Goal: Task Accomplishment & Management: Use online tool/utility

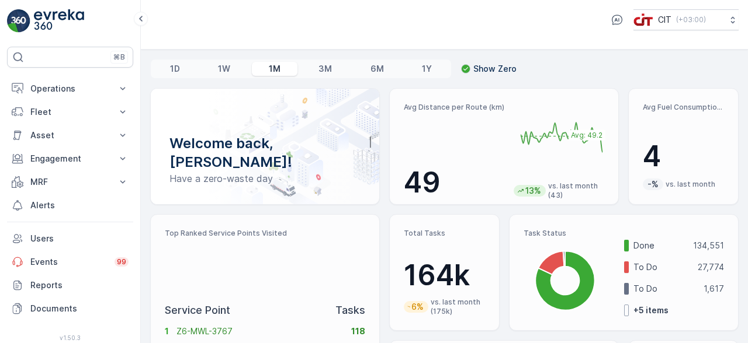
click at [114, 89] on button "Operations" at bounding box center [70, 88] width 126 height 23
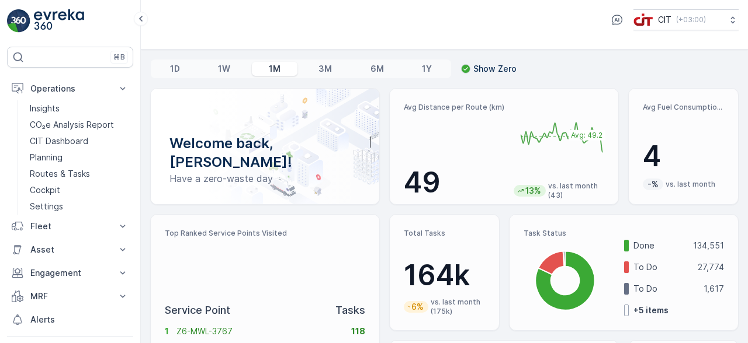
click at [72, 157] on link "Planning" at bounding box center [79, 158] width 108 height 16
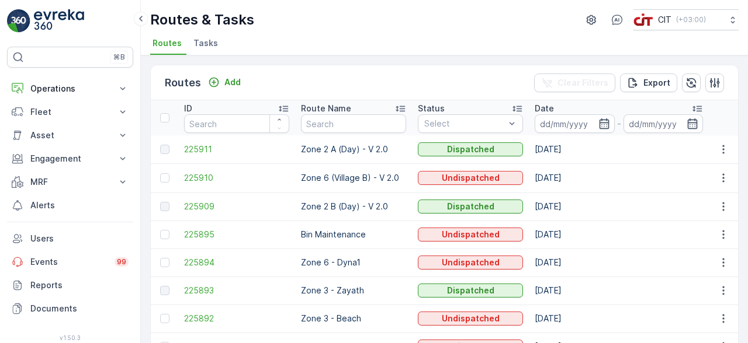
click at [336, 118] on input "text" at bounding box center [353, 123] width 105 height 19
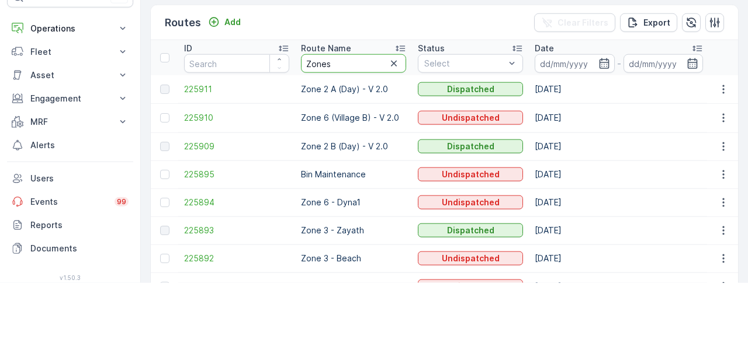
type input "Zones"
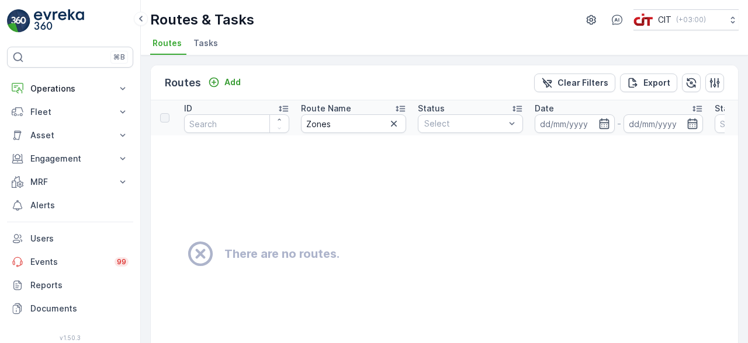
click at [350, 119] on input "Zones" at bounding box center [353, 123] width 105 height 19
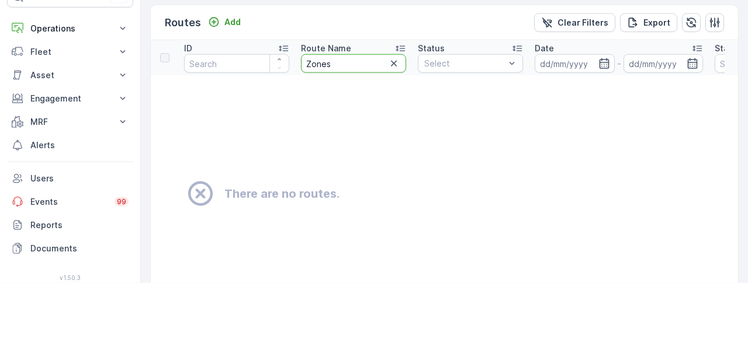
type input "Zone"
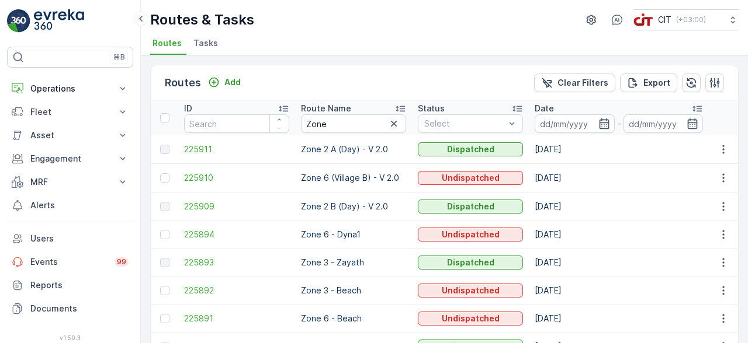
click at [350, 125] on input "Zone" at bounding box center [353, 123] width 105 height 19
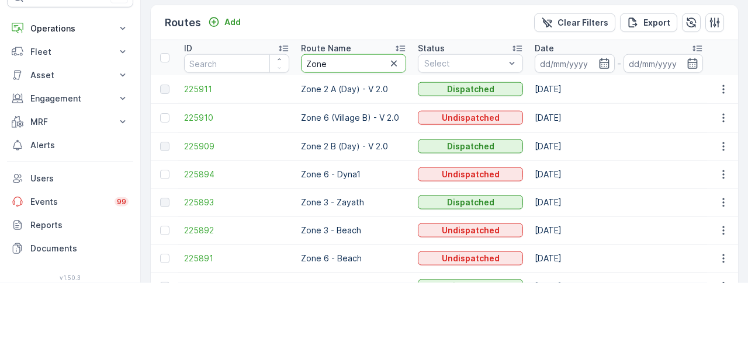
type input "Zone 1"
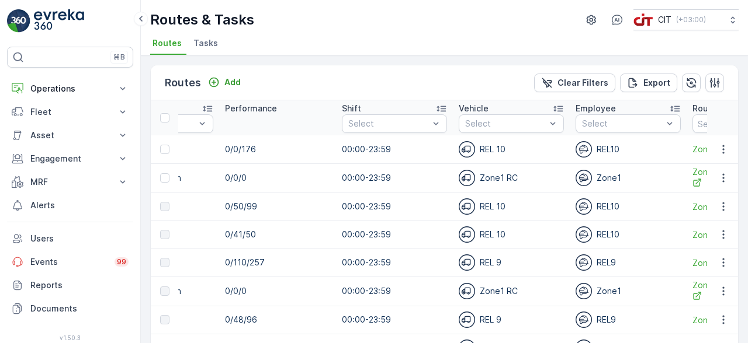
scroll to position [0, 874]
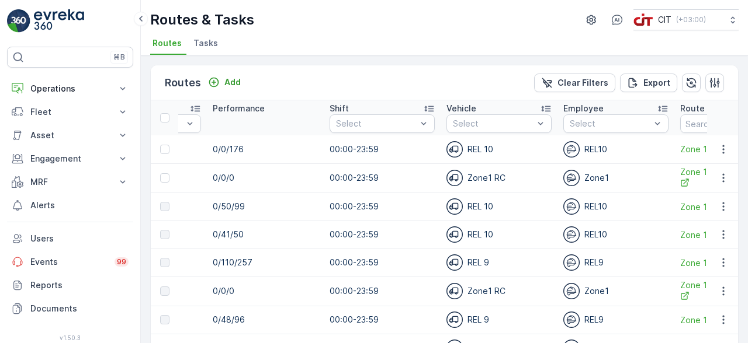
click at [724, 149] on icon "button" at bounding box center [723, 150] width 12 height 12
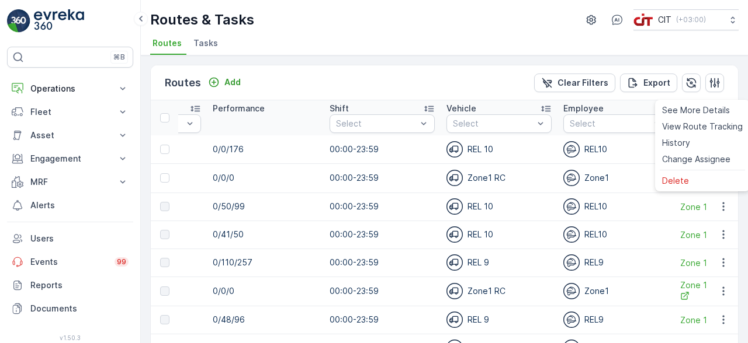
click at [700, 165] on span "Change Assignee" at bounding box center [696, 160] width 68 height 12
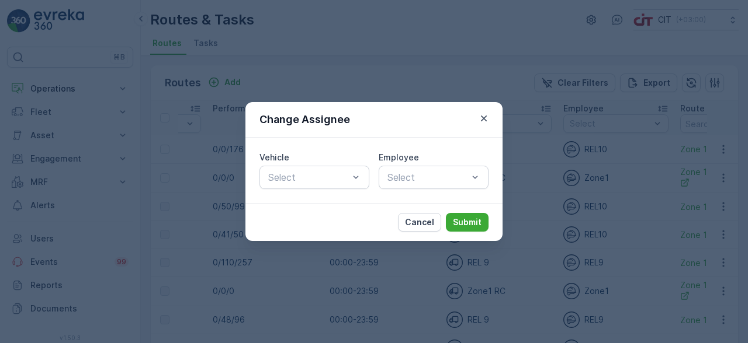
scroll to position [56, 0]
click at [426, 220] on p "Cancel" at bounding box center [419, 223] width 29 height 12
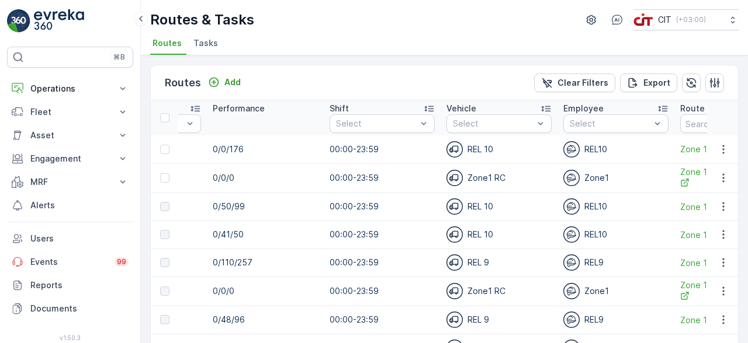
click at [722, 144] on icon "button" at bounding box center [723, 150] width 12 height 12
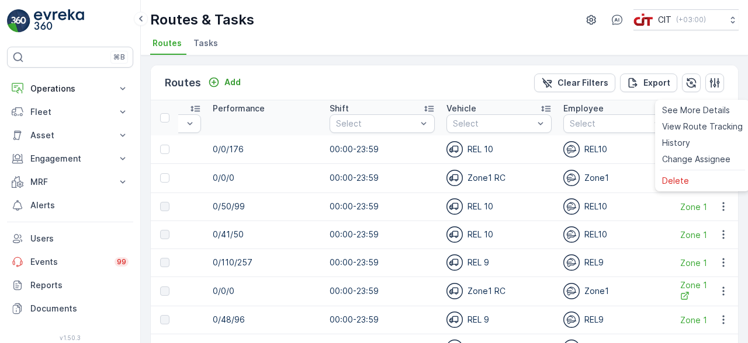
click at [695, 160] on span "Change Assignee" at bounding box center [696, 160] width 68 height 12
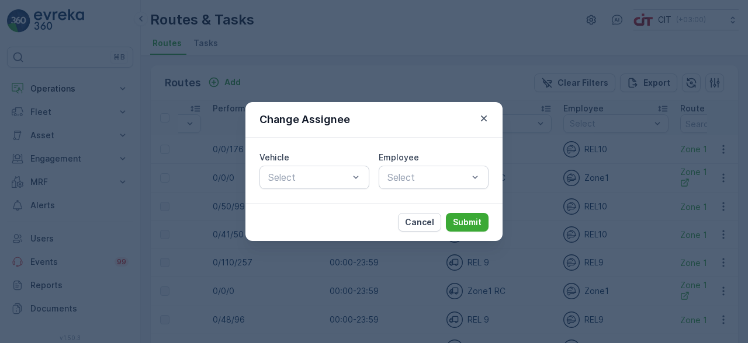
click at [424, 222] on p "Cancel" at bounding box center [419, 223] width 29 height 12
